Goal: Transaction & Acquisition: Download file/media

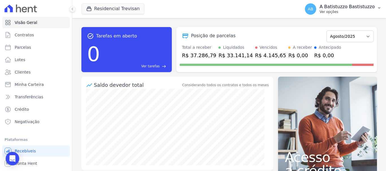
click at [316, 9] on span "AB" at bounding box center [310, 8] width 11 height 11
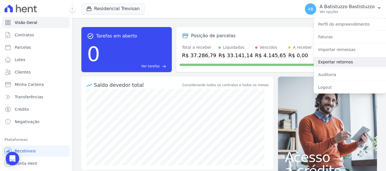
click at [323, 61] on link "Exportar retornos" at bounding box center [349, 62] width 72 height 10
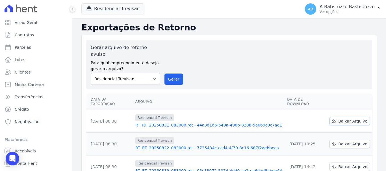
click at [346, 119] on span "Baixar Arquivo" at bounding box center [352, 122] width 29 height 6
click at [191, 123] on link "RT_RT_20250831_083000.ret - 44a3d1d6-549a-496b-8208-5a669c0c7ae1" at bounding box center [208, 126] width 147 height 6
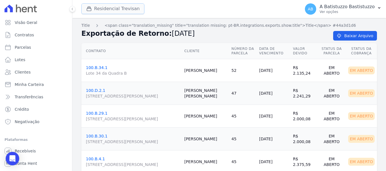
click at [103, 10] on button "Residencial Trevisan" at bounding box center [112, 8] width 63 height 11
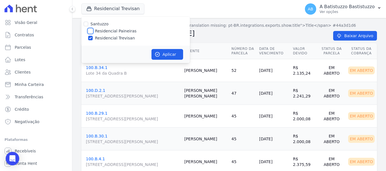
click at [91, 32] on input "Residencial Paineiras" at bounding box center [90, 31] width 5 height 5
checkbox input "true"
click at [90, 38] on input "Residencial Trevisan" at bounding box center [90, 38] width 5 height 5
checkbox input "false"
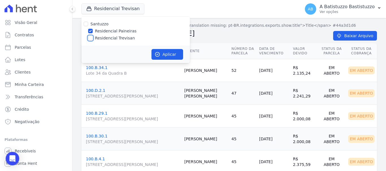
checkbox input "false"
click at [163, 54] on button "Aplicar" at bounding box center [167, 54] width 32 height 11
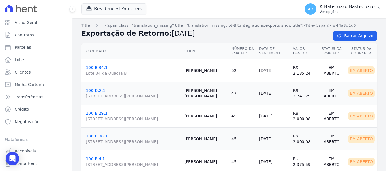
click at [313, 7] on span "AB" at bounding box center [310, 9] width 5 height 4
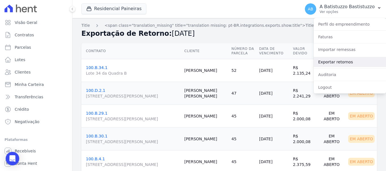
click at [323, 62] on link "Exportar retornos" at bounding box center [349, 62] width 72 height 10
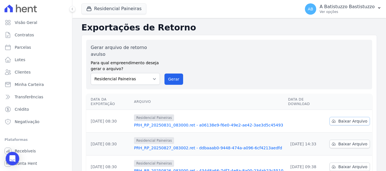
click at [340, 119] on span "Baixar Arquivo" at bounding box center [352, 122] width 29 height 6
click at [171, 123] on link "PRH_RP_20250831_083000.ret - a06138e9-f6e0-49e2-ae42-3ae3d5c45493" at bounding box center [208, 126] width 149 height 6
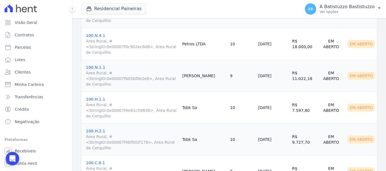
scroll to position [387, 0]
